Goal: Task Accomplishment & Management: Use online tool/utility

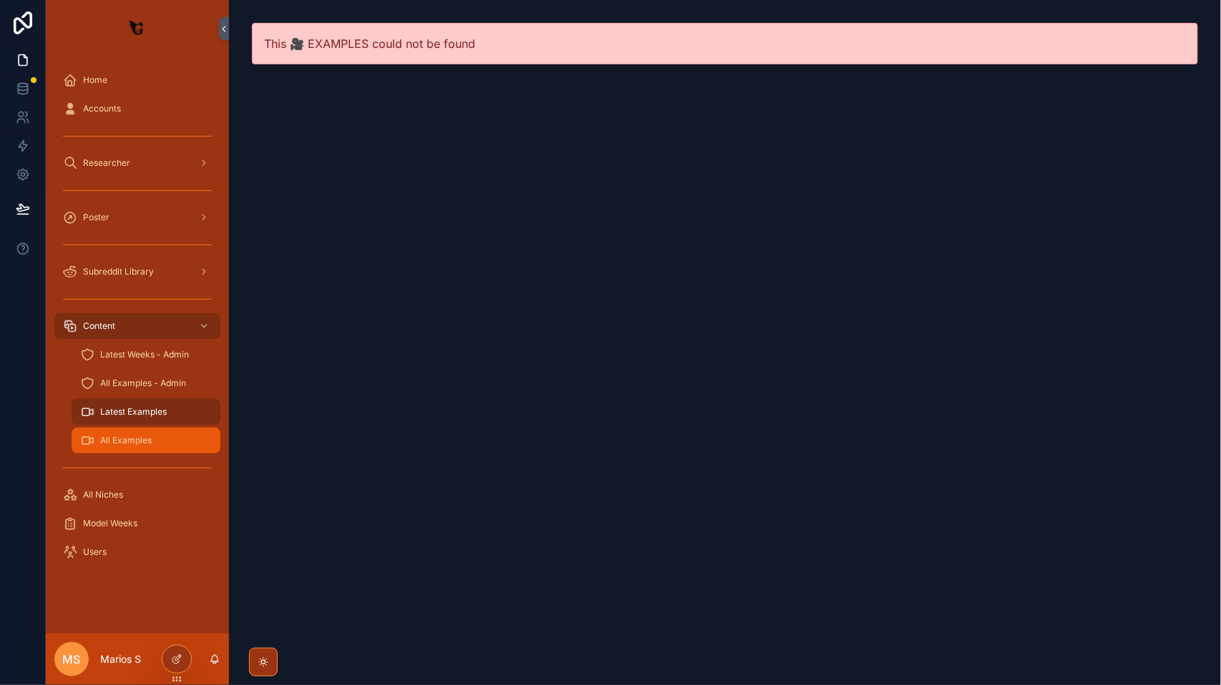
click at [147, 431] on div "All Examples" at bounding box center [146, 440] width 132 height 23
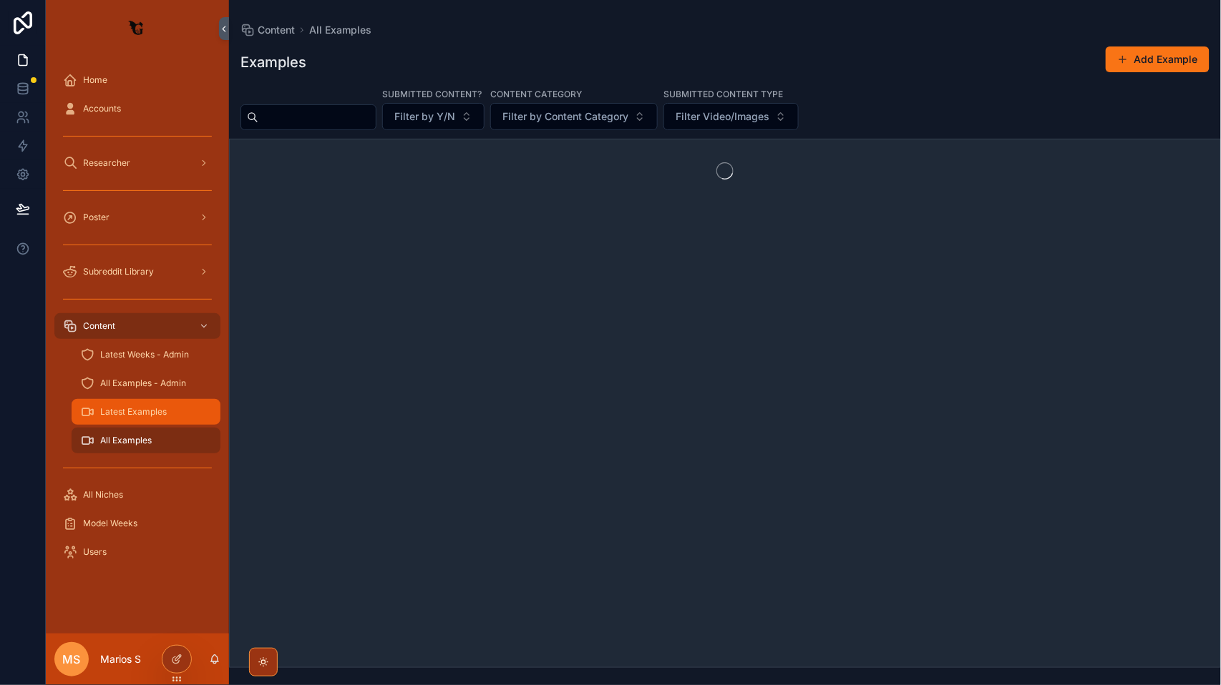
click at [145, 418] on div "Latest Examples" at bounding box center [146, 412] width 132 height 23
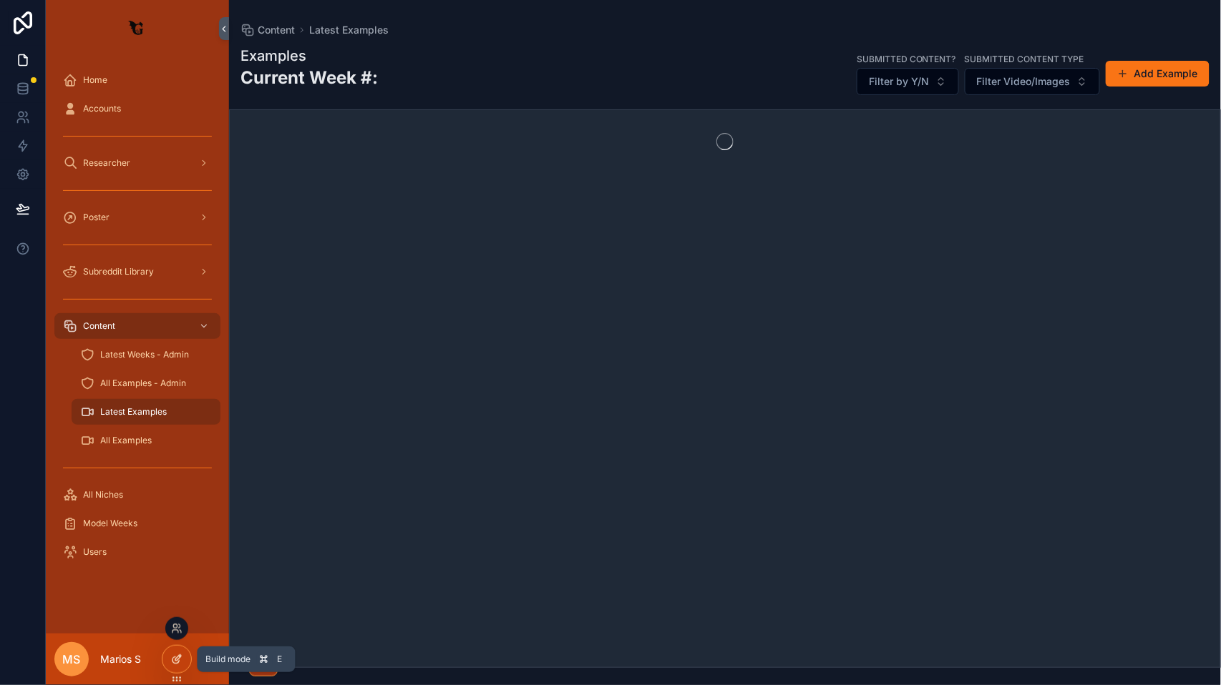
click at [176, 665] on icon at bounding box center [176, 659] width 11 height 11
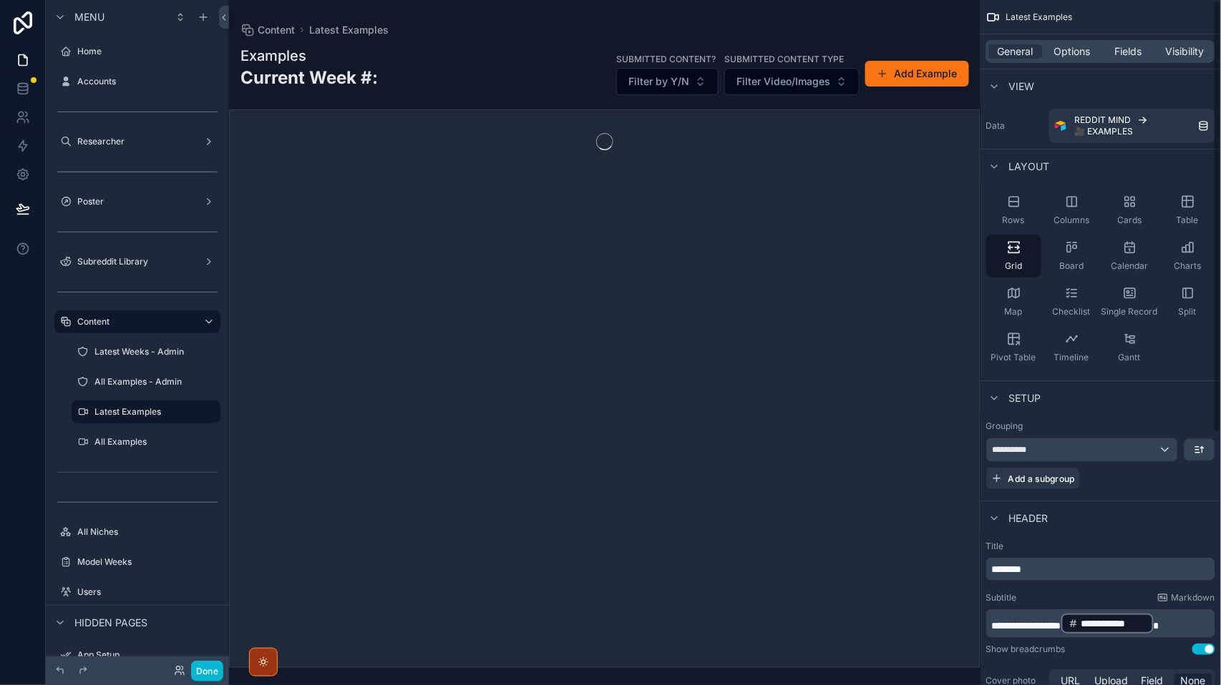
click at [1073, 61] on div "General Options Fields Visibility" at bounding box center [1100, 51] width 229 height 23
click at [1079, 56] on span "Options" at bounding box center [1072, 51] width 36 height 14
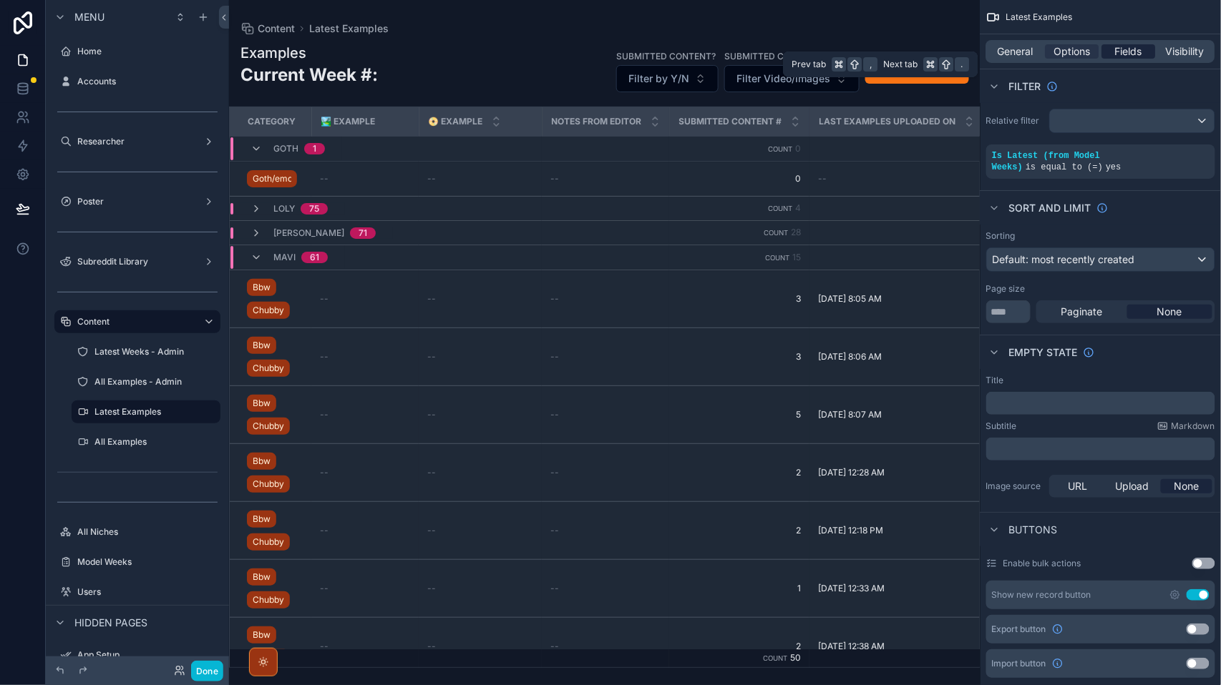
click at [1131, 56] on span "Fields" at bounding box center [1129, 51] width 27 height 14
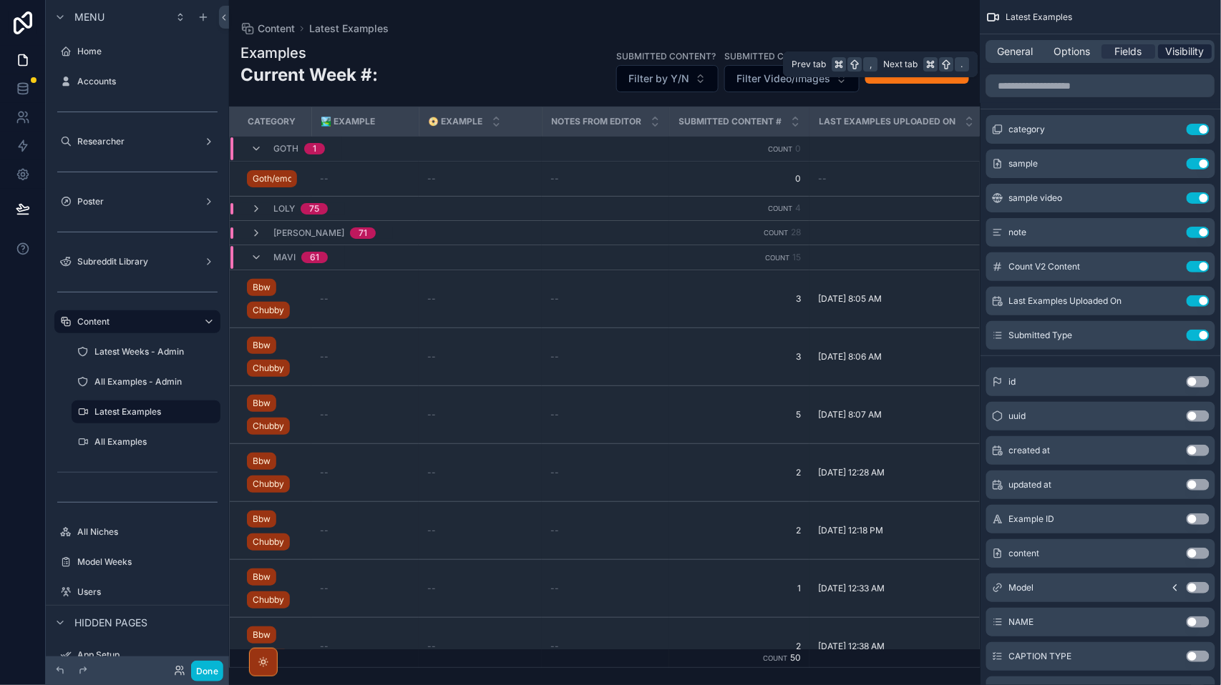
click at [1194, 52] on span "Visibility" at bounding box center [1185, 51] width 39 height 14
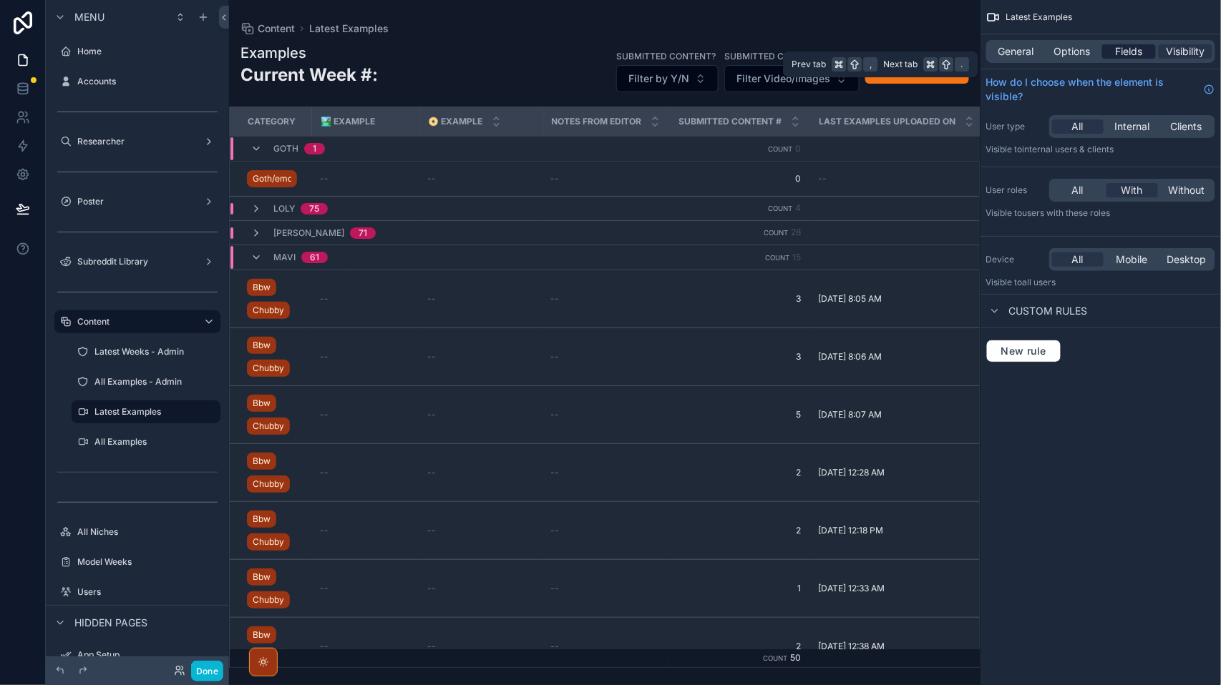
click at [1148, 52] on div "Fields" at bounding box center [1129, 51] width 54 height 14
